Goal: Navigation & Orientation: Find specific page/section

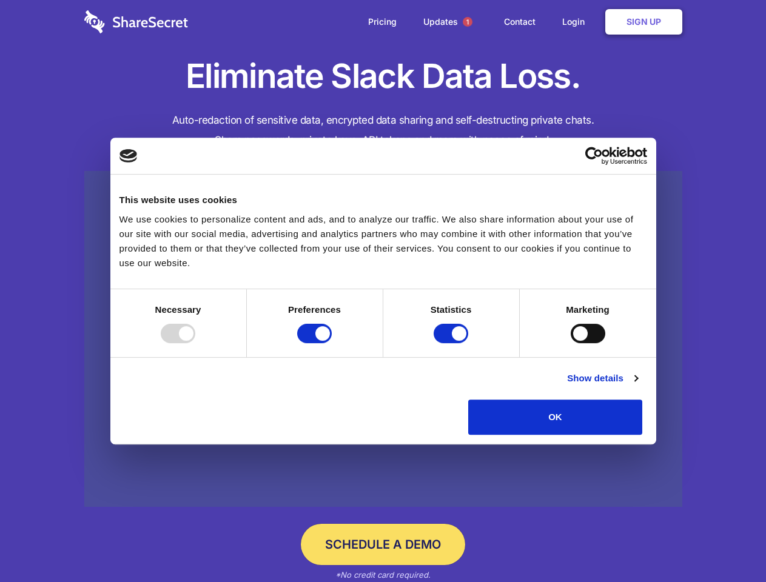
click at [195, 343] on div at bounding box center [178, 333] width 35 height 19
click at [332, 343] on input "Preferences" at bounding box center [314, 333] width 35 height 19
checkbox input "false"
click at [453, 343] on input "Statistics" at bounding box center [451, 333] width 35 height 19
checkbox input "false"
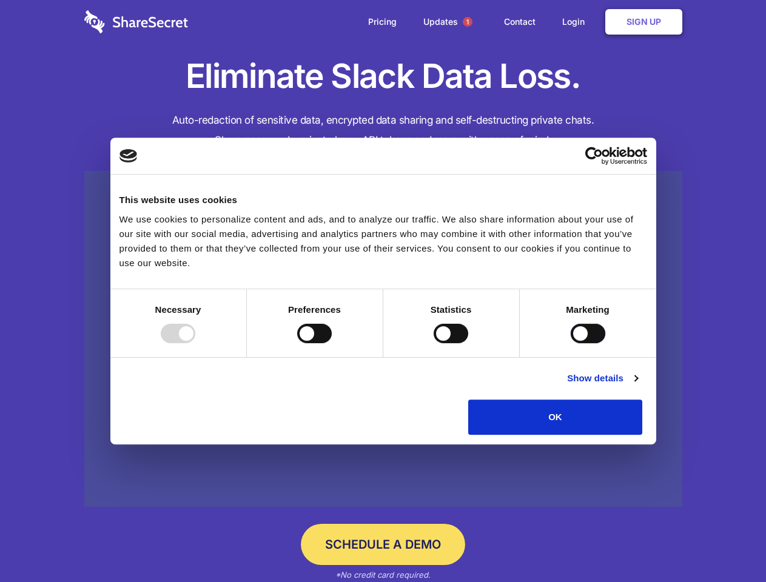
click at [571, 343] on input "Marketing" at bounding box center [588, 333] width 35 height 19
checkbox input "true"
click at [638, 386] on link "Show details" at bounding box center [602, 378] width 70 height 15
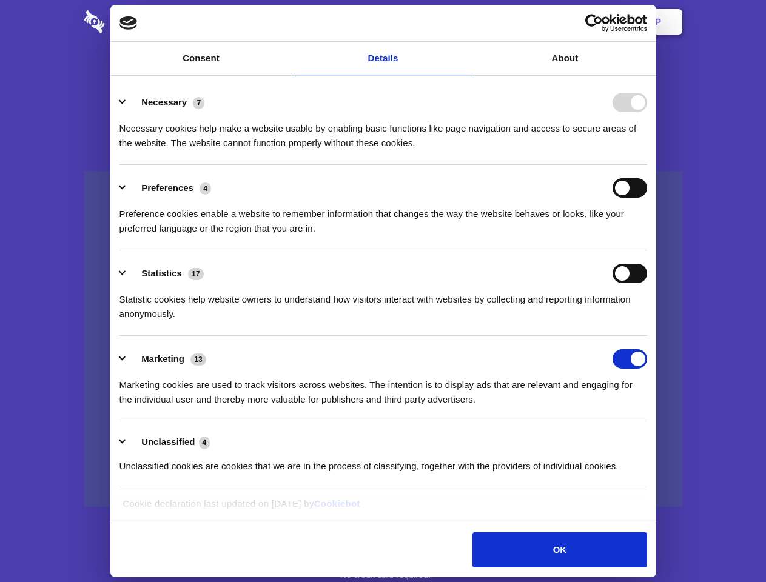
click at [647, 165] on li "Necessary 7 Necessary cookies help make a website usable by enabling basic func…" at bounding box center [384, 122] width 528 height 86
click at [467, 22] on span "1" at bounding box center [468, 22] width 10 height 10
